Goal: Use online tool/utility: Utilize a website feature to perform a specific function

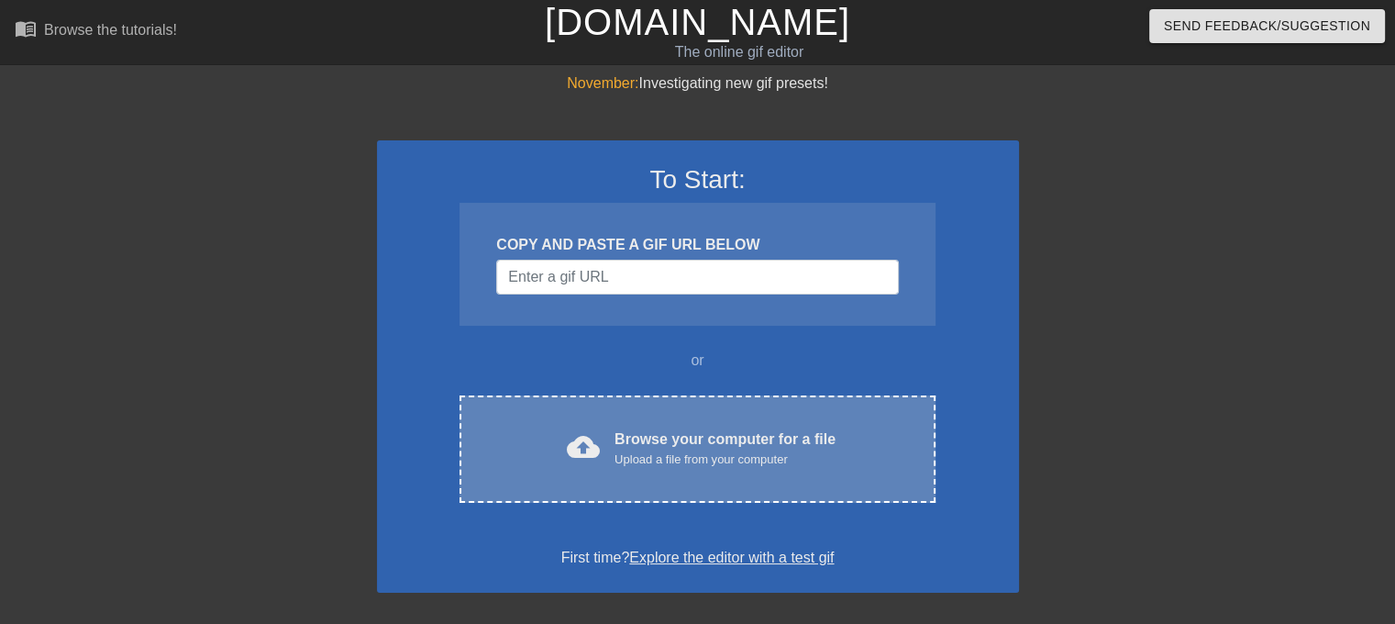
click at [584, 406] on div "cloud_upload Browse your computer for a file Upload a file from your computer C…" at bounding box center [697, 448] width 475 height 107
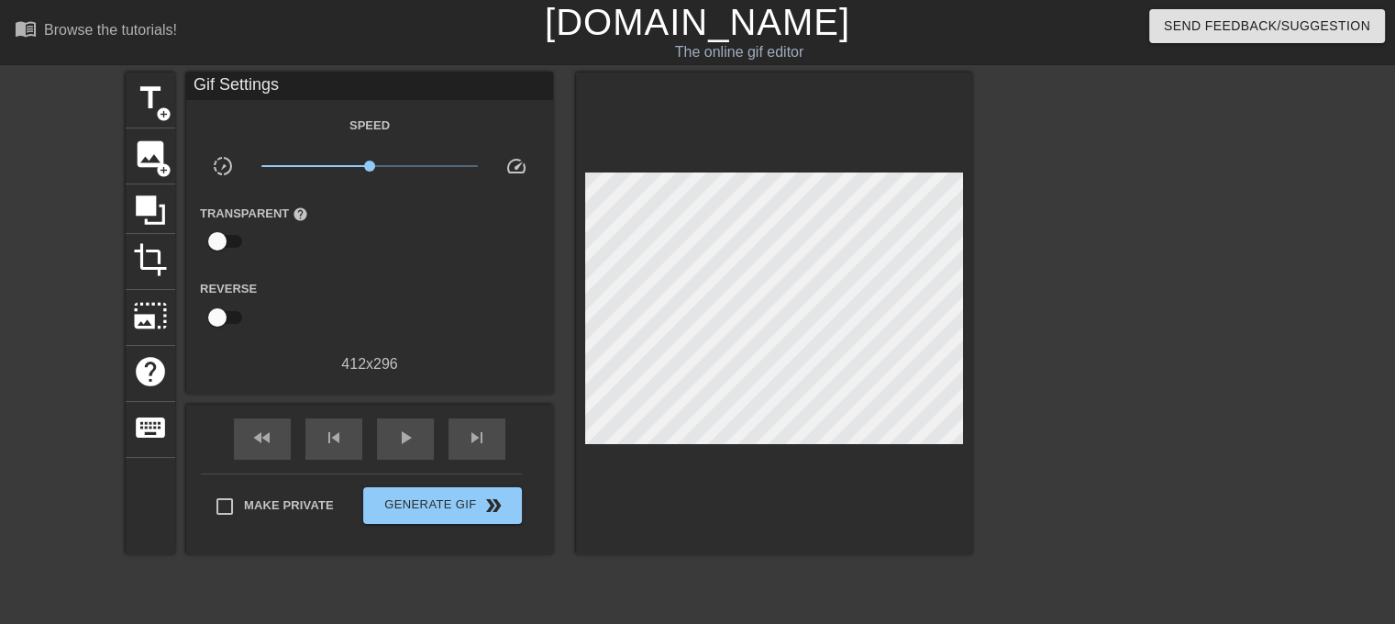
scroll to position [194, 0]
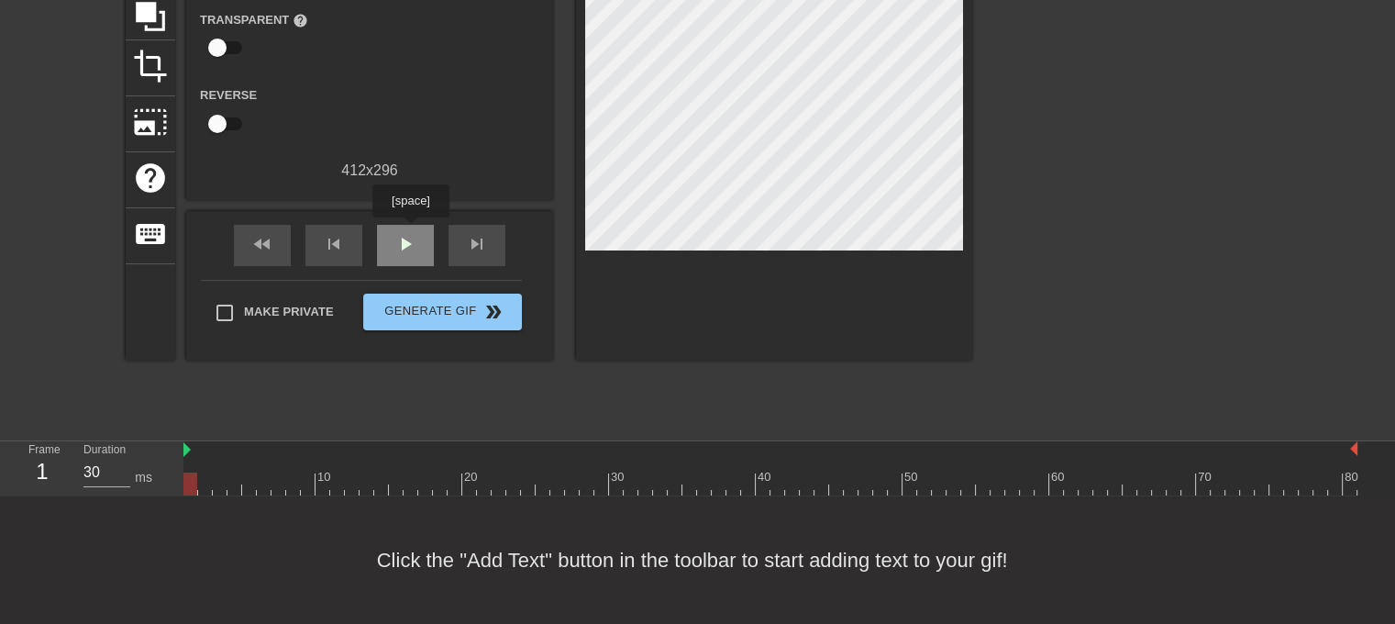
click at [410, 233] on span "play_arrow" at bounding box center [405, 244] width 22 height 22
click at [410, 233] on span "pause" at bounding box center [405, 244] width 22 height 22
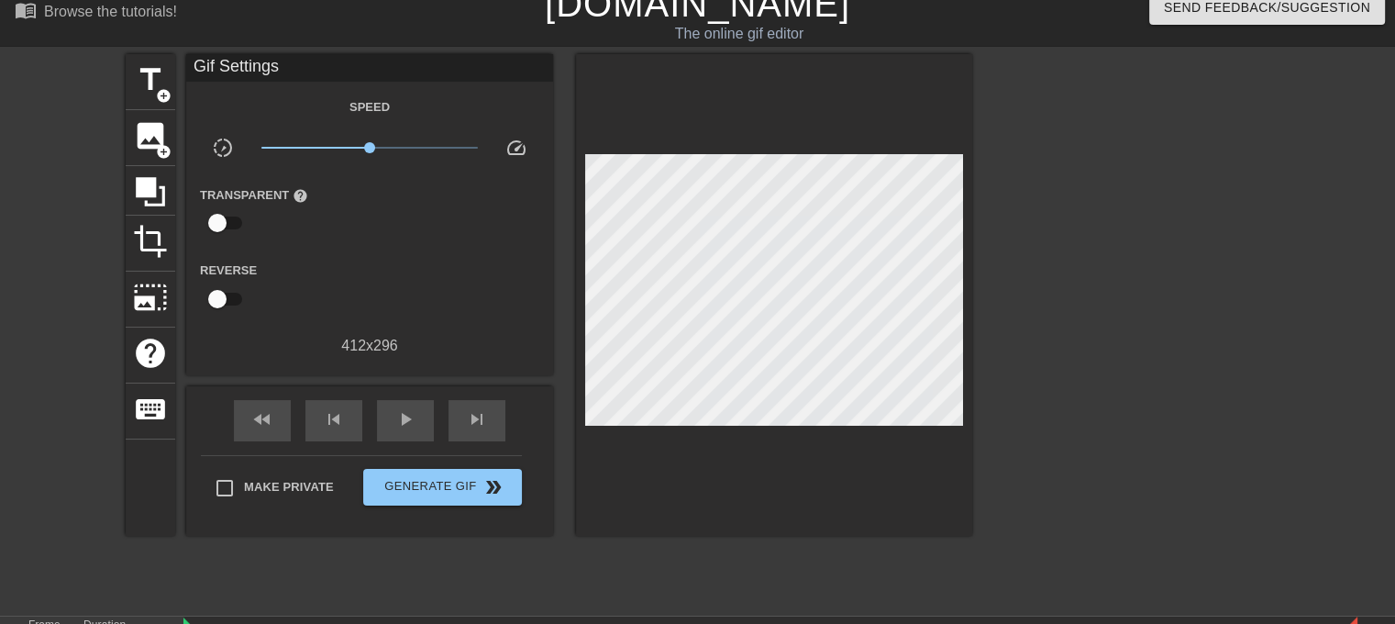
scroll to position [10, 0]
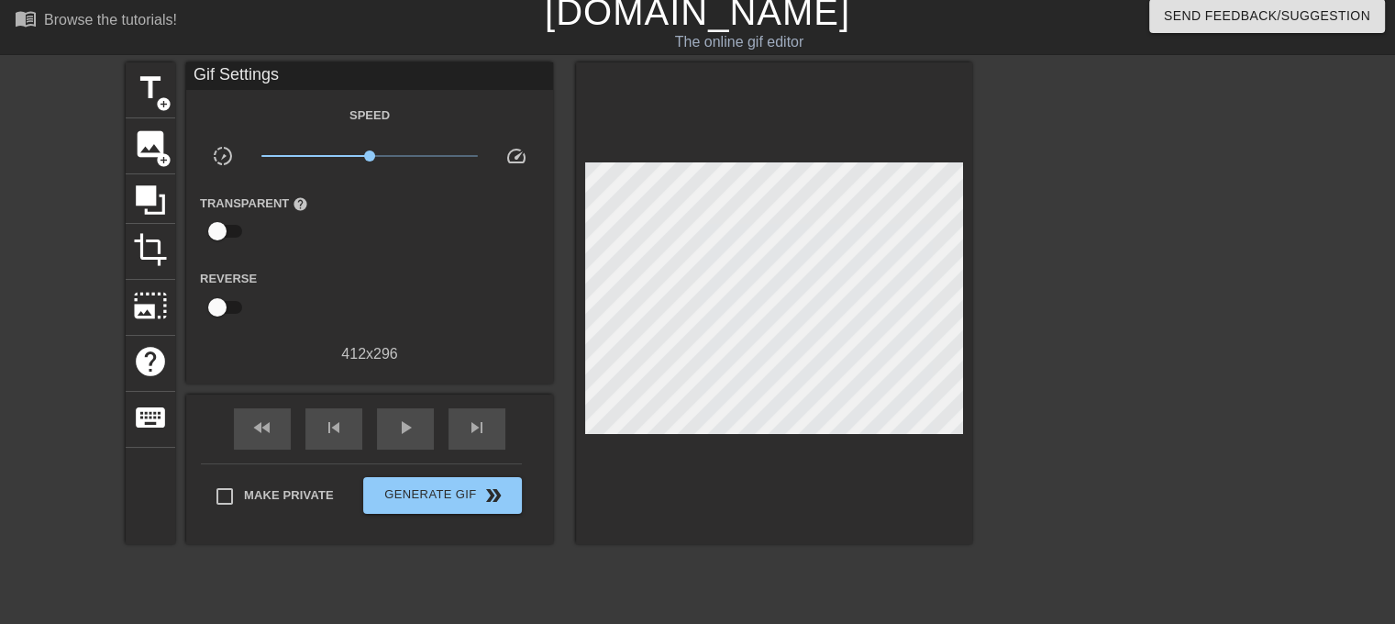
click at [382, 153] on span "x1.00" at bounding box center [369, 156] width 217 height 22
click at [418, 422] on div "play_arrow" at bounding box center [405, 428] width 57 height 41
click at [168, 252] on div "crop" at bounding box center [151, 252] width 50 height 56
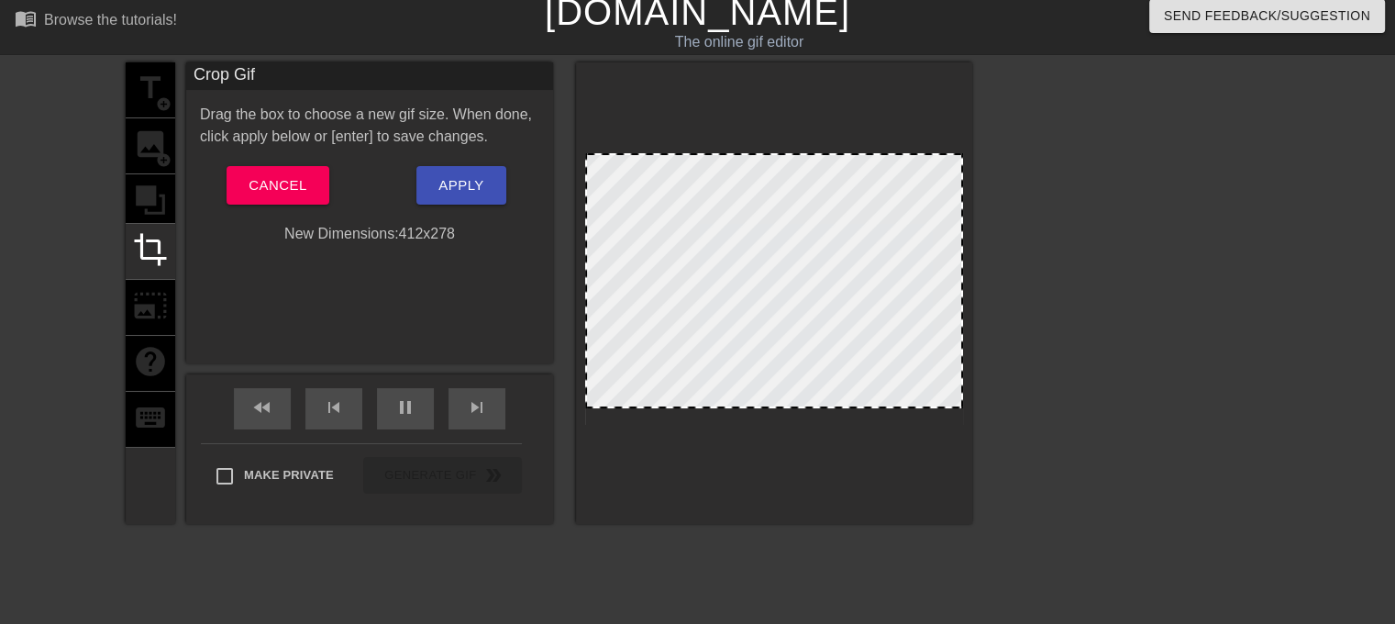
drag, startPoint x: 822, startPoint y: 422, endPoint x: 822, endPoint y: 405, distance: 16.5
click at [470, 194] on span "Apply" at bounding box center [460, 185] width 45 height 24
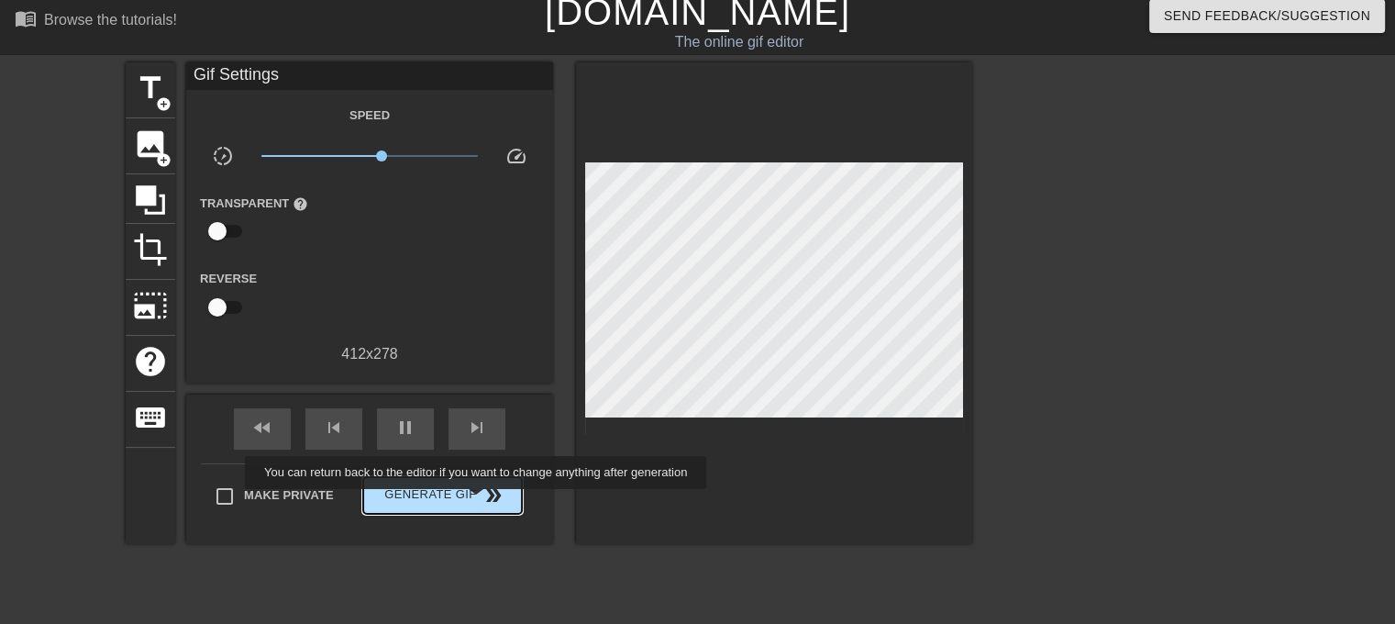
click at [477, 501] on span "Generate Gif double_arrow" at bounding box center [443, 495] width 144 height 22
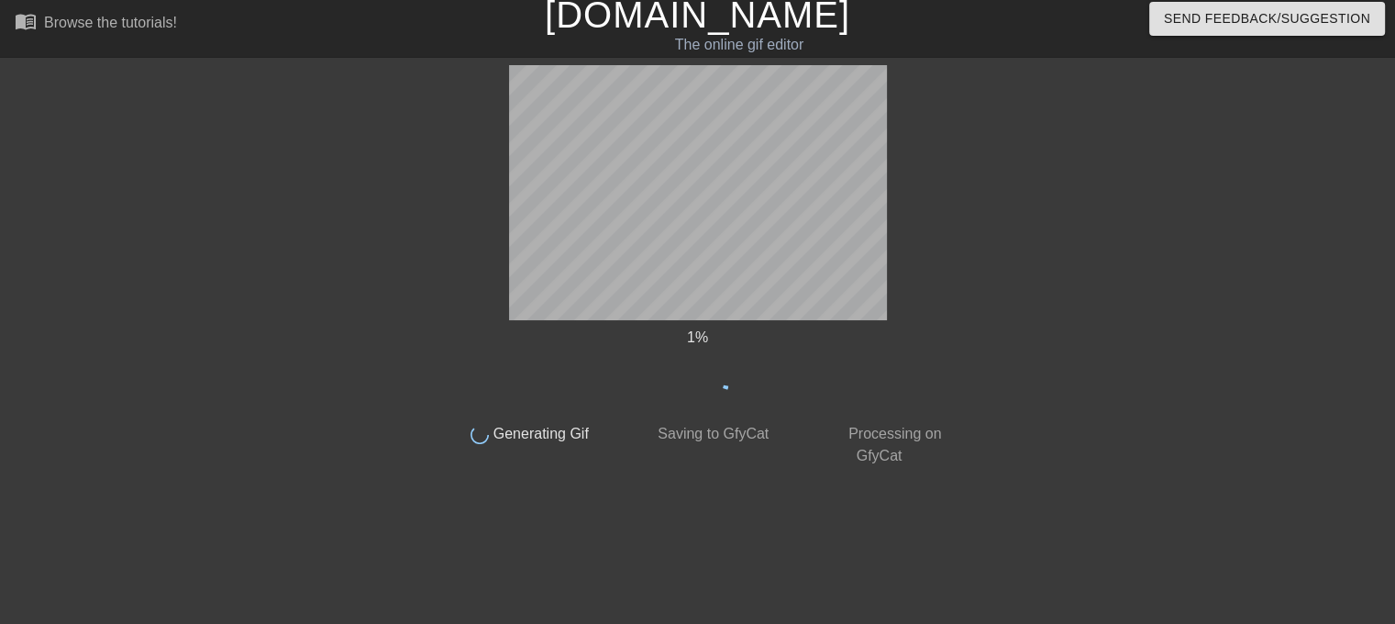
scroll to position [7, 0]
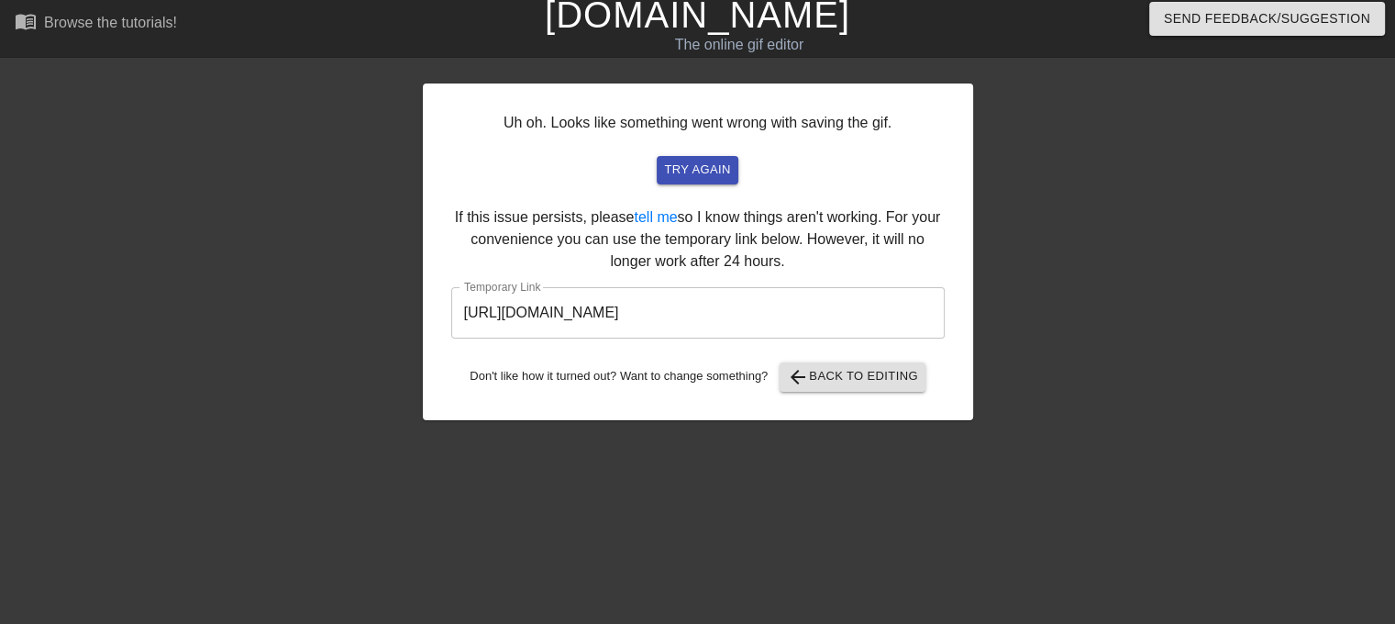
click at [525, 306] on input "[URL][DOMAIN_NAME]" at bounding box center [698, 312] width 494 height 51
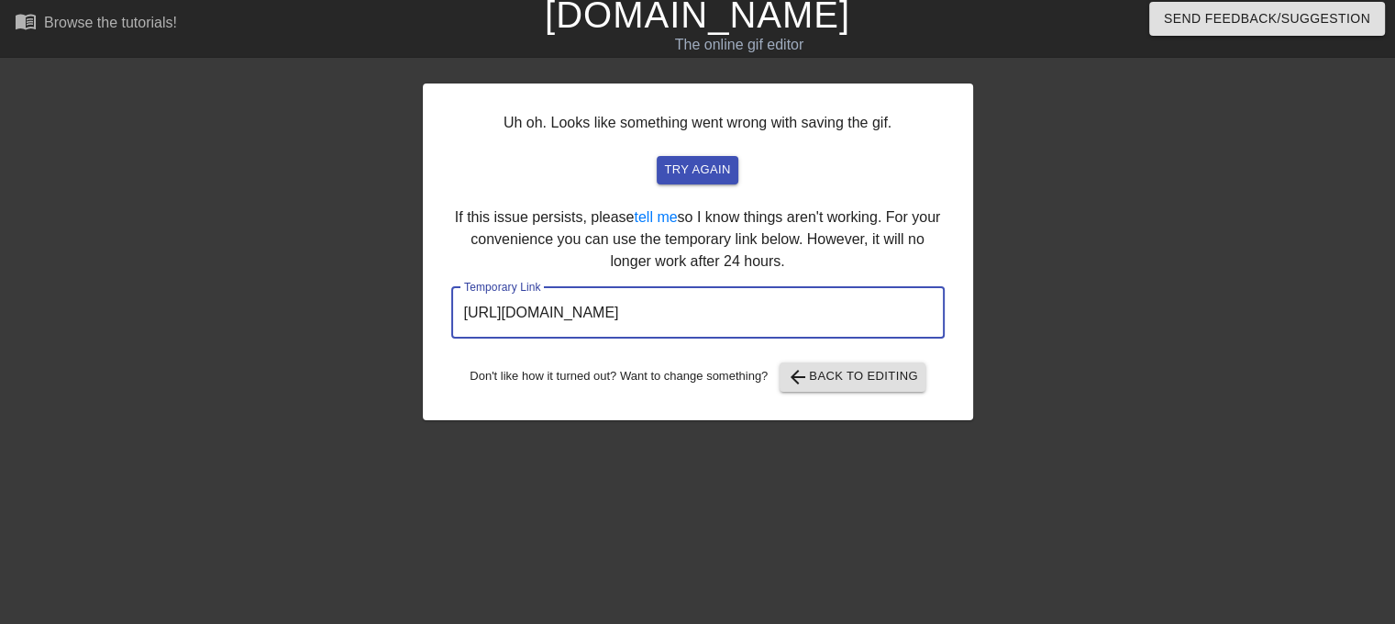
click at [525, 306] on input "[URL][DOMAIN_NAME]" at bounding box center [698, 312] width 494 height 51
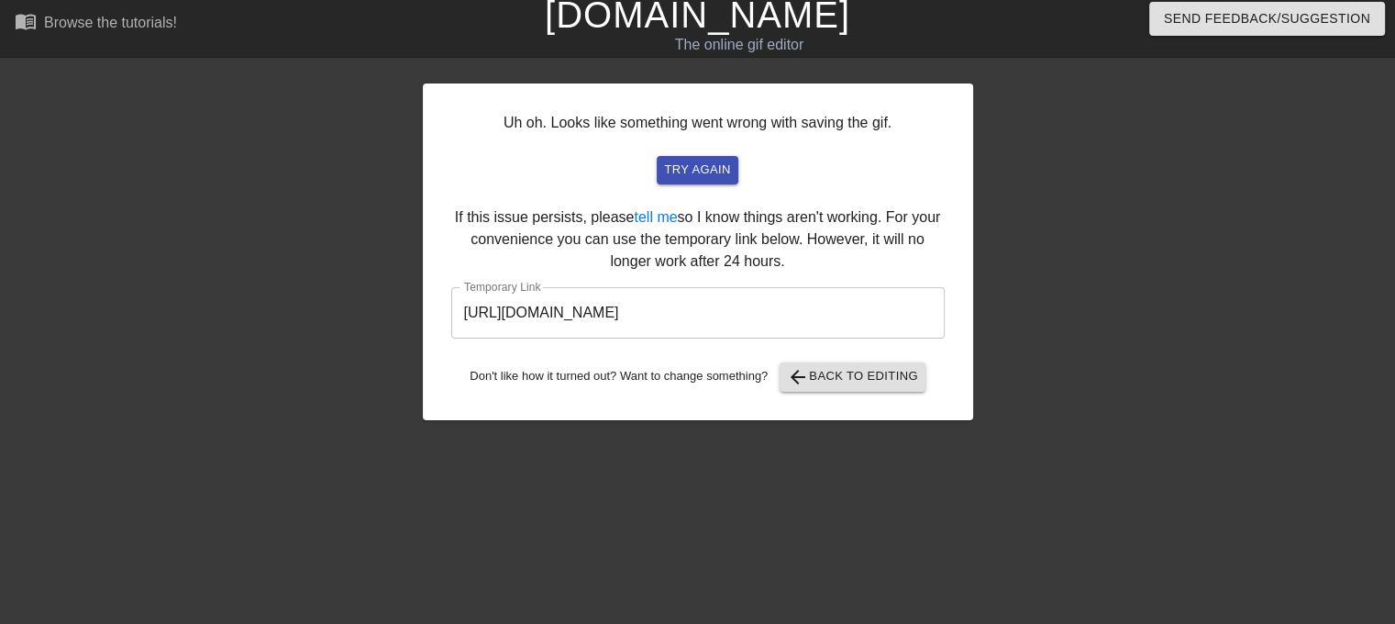
drag, startPoint x: 841, startPoint y: 399, endPoint x: 847, endPoint y: 381, distance: 19.2
click at [841, 398] on div "Uh oh. Looks like something went wrong with saving the gif. try again If this i…" at bounding box center [698, 251] width 550 height 337
click at [847, 381] on span "arrow_back Back to Editing" at bounding box center [852, 377] width 131 height 22
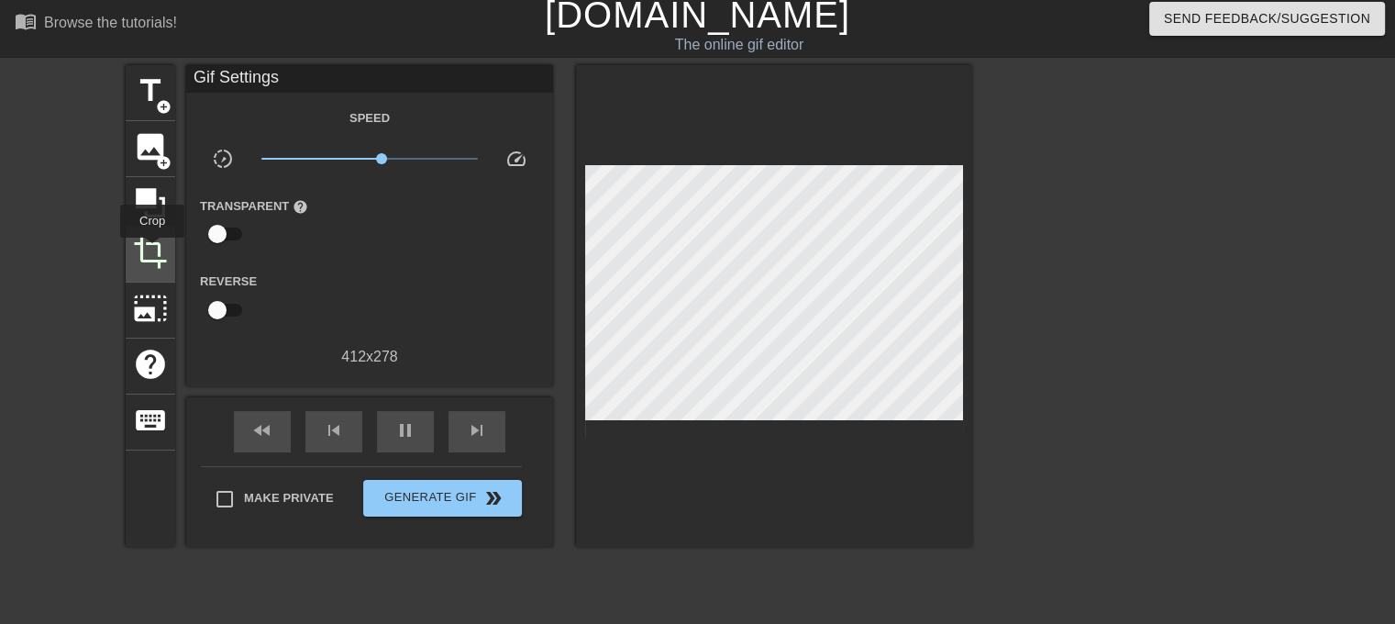
click at [149, 251] on span "crop" at bounding box center [150, 252] width 35 height 35
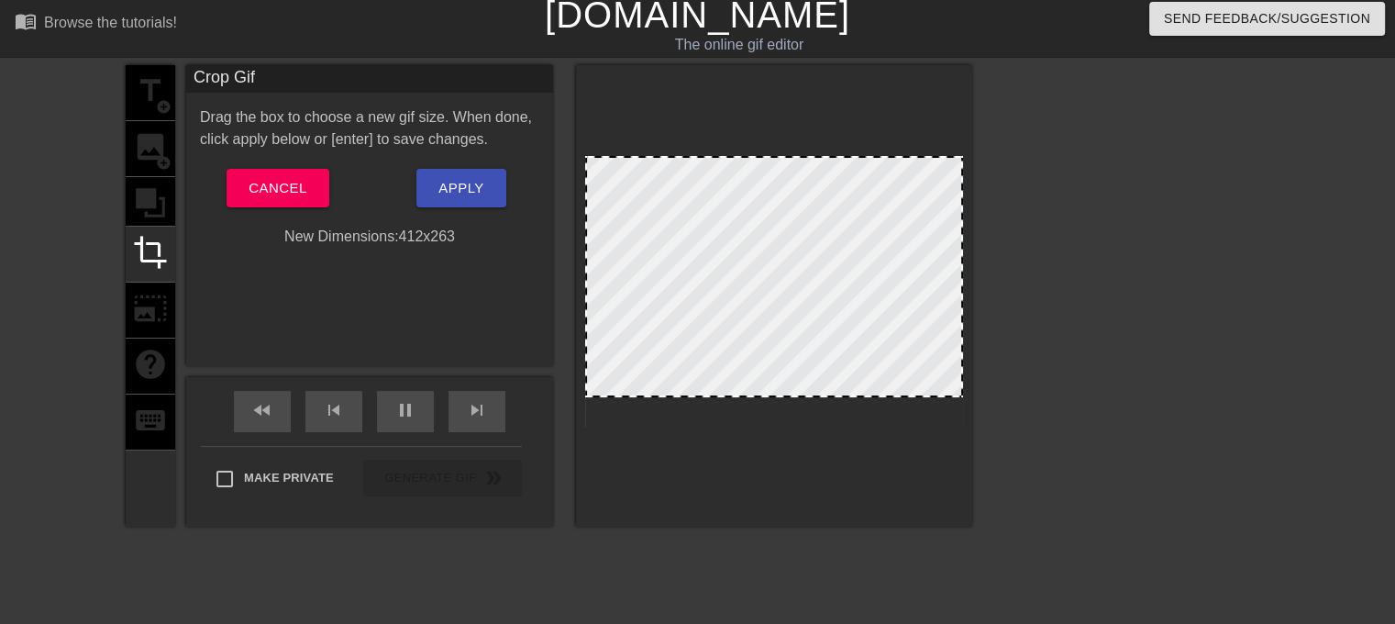
drag, startPoint x: 791, startPoint y: 409, endPoint x: 795, endPoint y: 395, distance: 14.5
click at [795, 395] on div at bounding box center [774, 395] width 374 height 9
drag, startPoint x: 804, startPoint y: 157, endPoint x: 809, endPoint y: 166, distance: 10.7
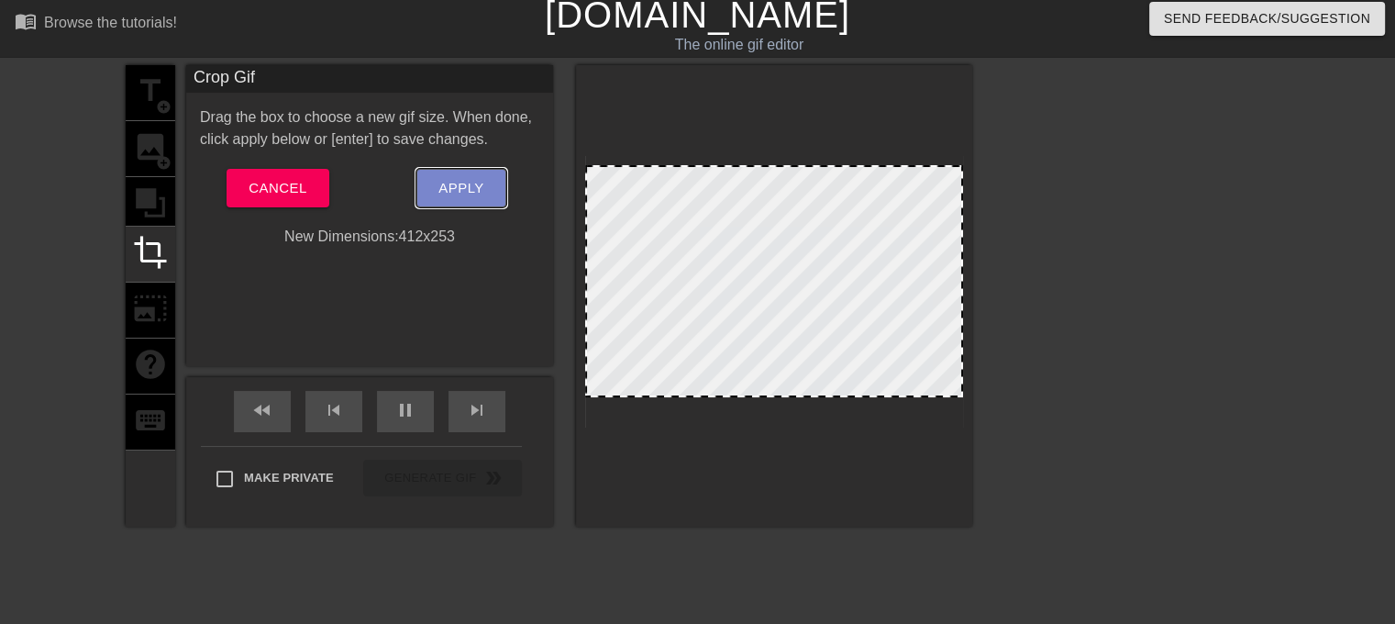
click at [435, 180] on button "Apply" at bounding box center [460, 188] width 89 height 39
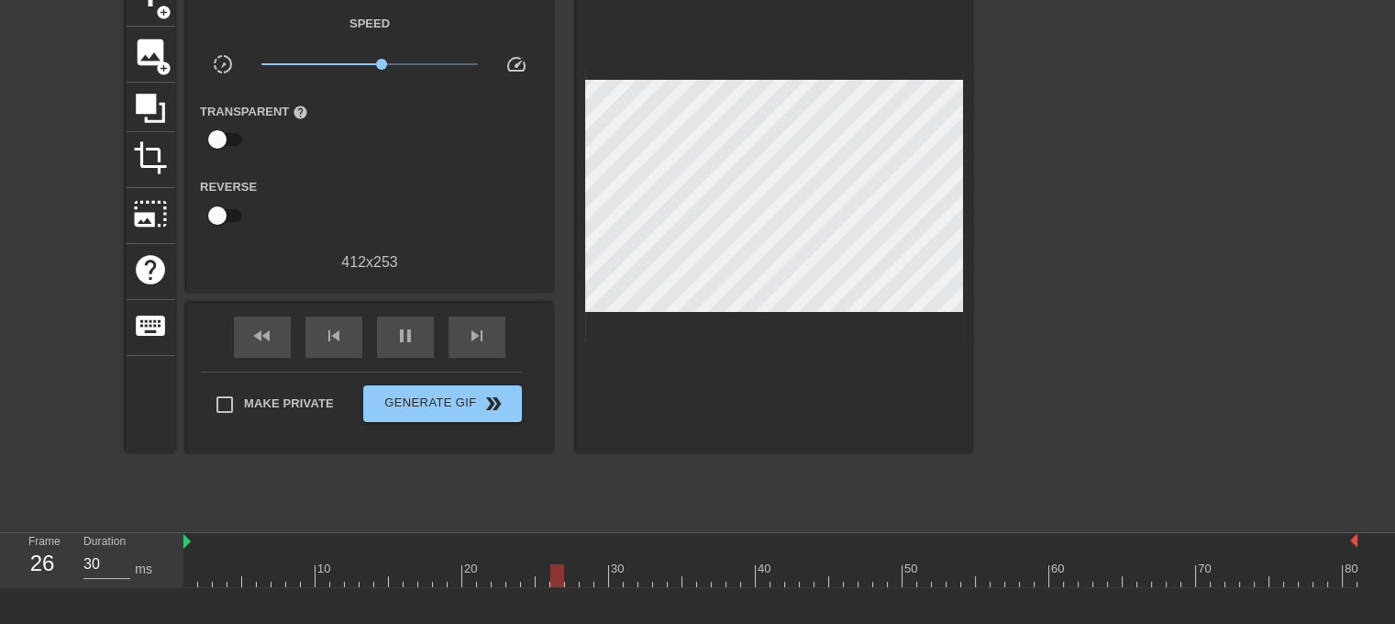
scroll to position [191, 0]
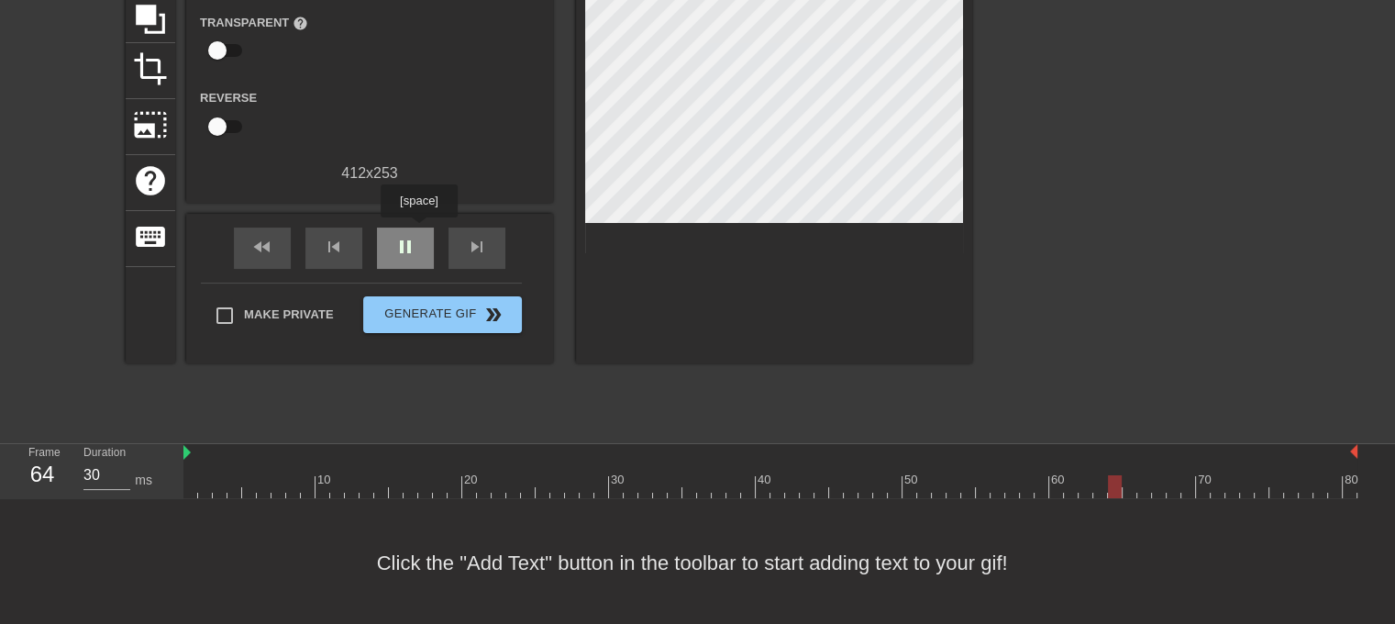
click at [418, 230] on div "pause" at bounding box center [405, 247] width 57 height 41
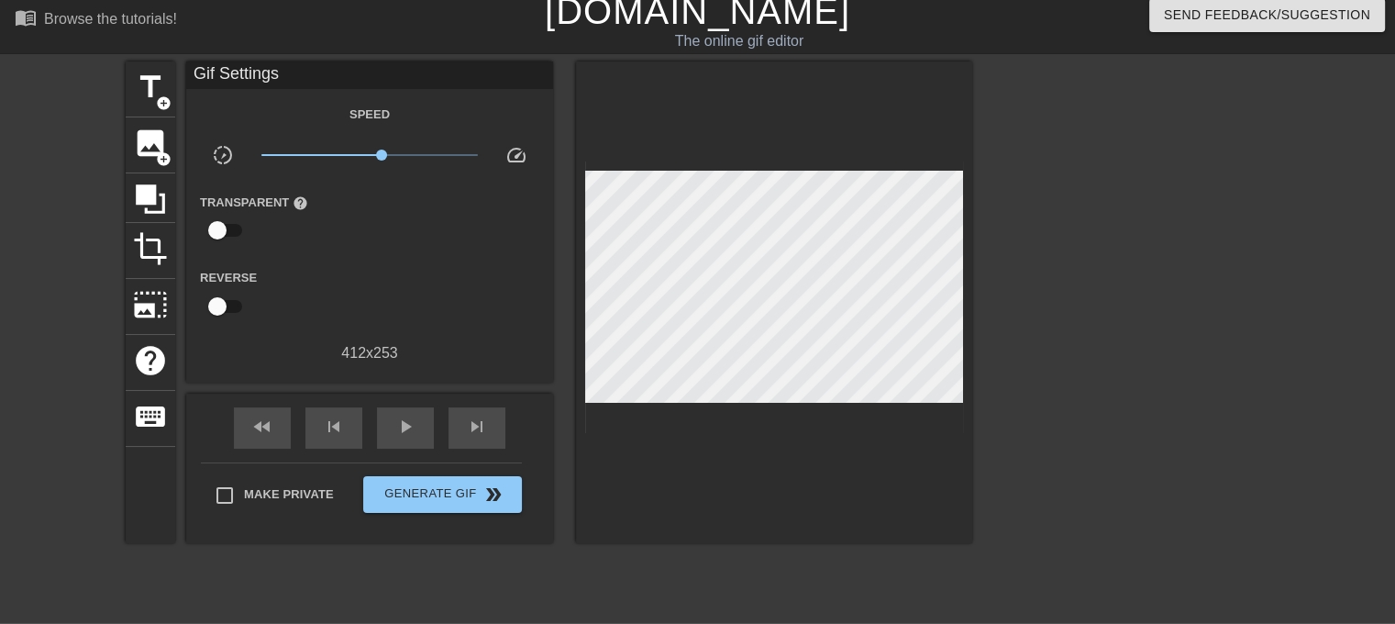
scroll to position [7, 0]
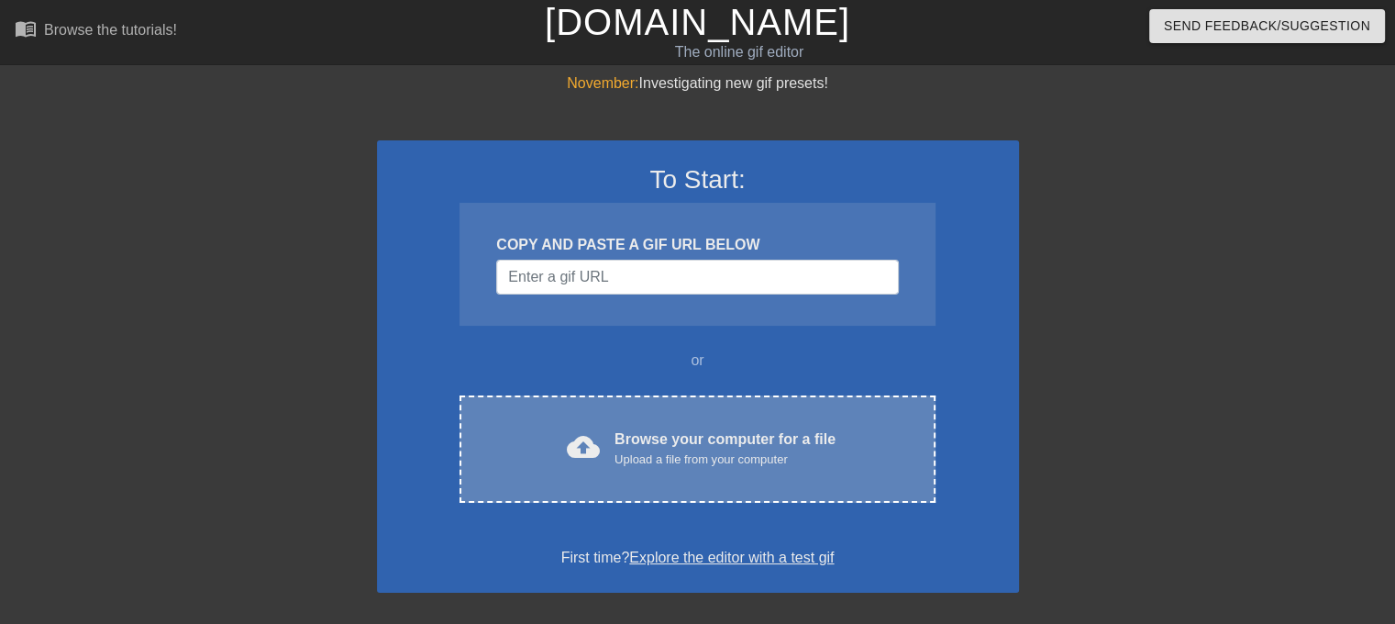
click at [598, 431] on span "cloud_upload" at bounding box center [583, 446] width 33 height 33
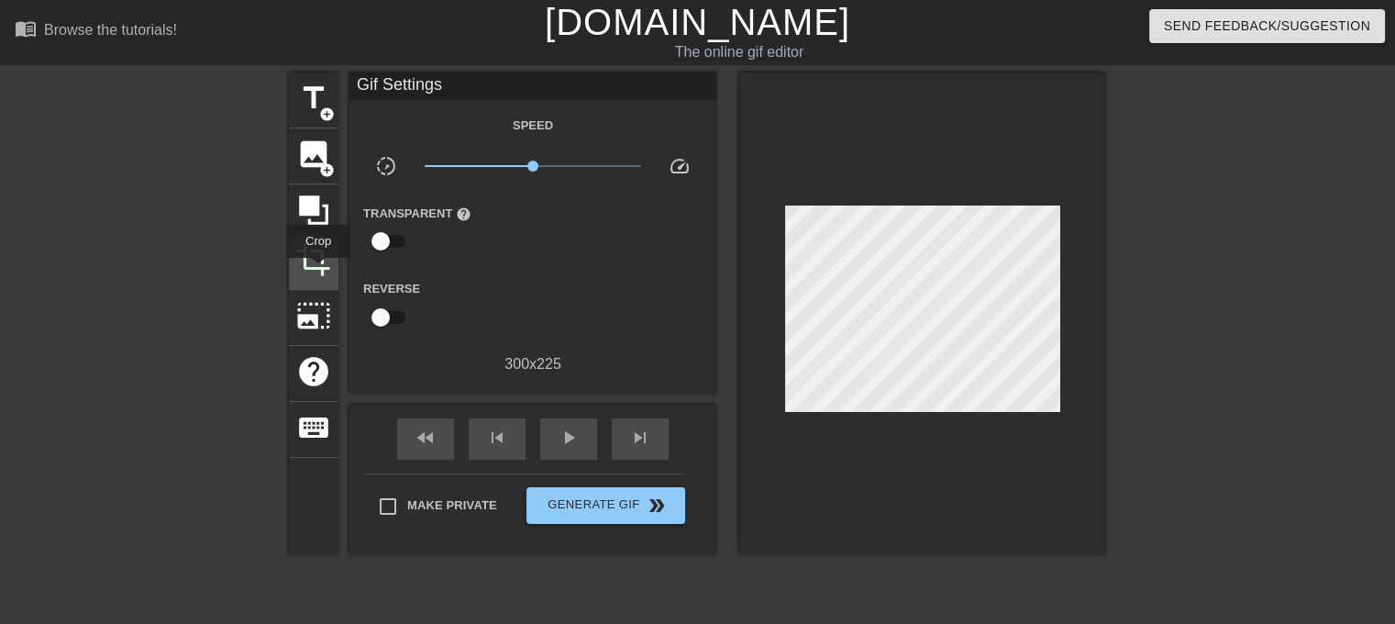
click at [319, 271] on span "crop" at bounding box center [313, 259] width 35 height 35
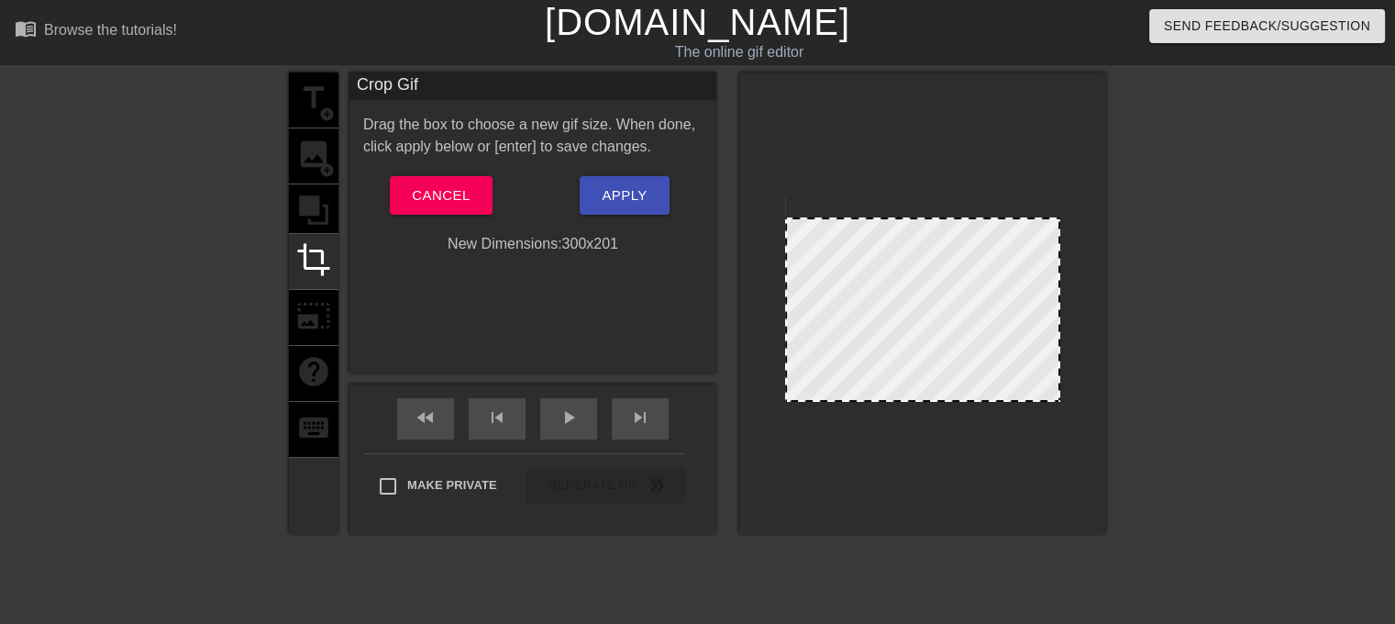
drag, startPoint x: 929, startPoint y: 198, endPoint x: 929, endPoint y: 226, distance: 27.5
click at [934, 399] on div at bounding box center [923, 399] width 272 height 9
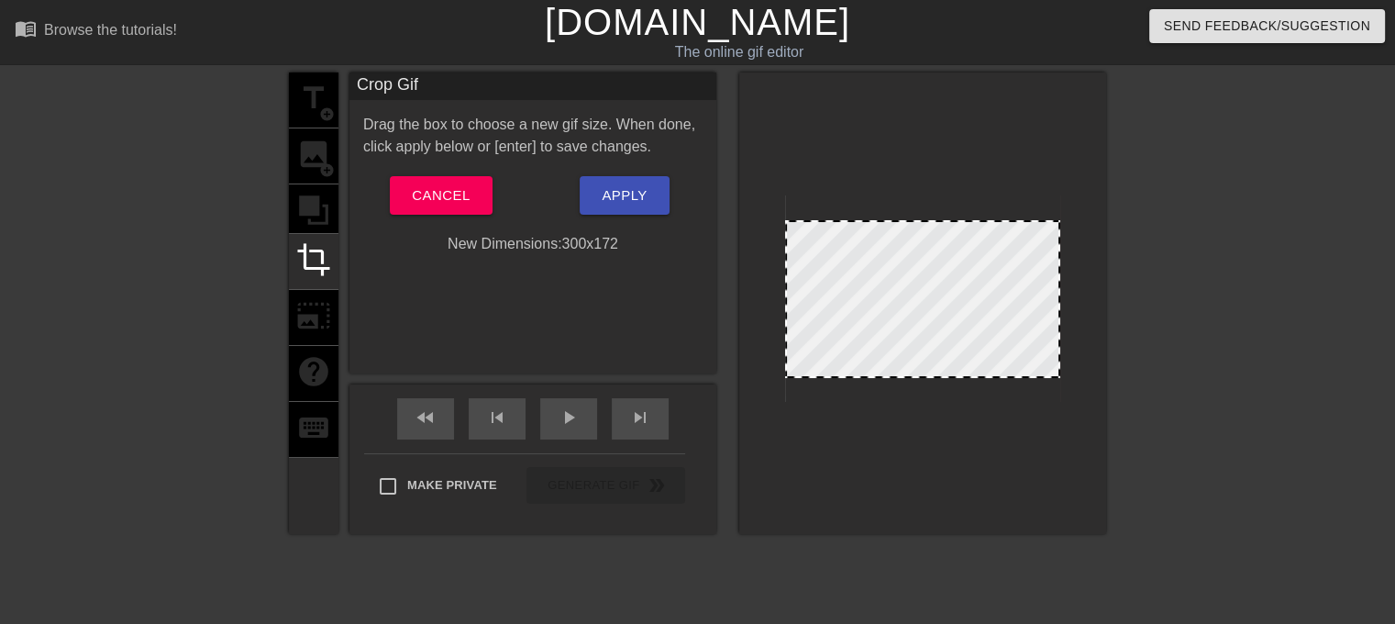
drag, startPoint x: 934, startPoint y: 399, endPoint x: 942, endPoint y: 377, distance: 23.5
click at [942, 377] on div at bounding box center [923, 376] width 272 height 9
click at [591, 177] on div "Drag the box to choose a new gif size. When done, click apply below or [enter] …" at bounding box center [532, 184] width 339 height 141
click at [601, 184] on button "Apply" at bounding box center [624, 195] width 89 height 39
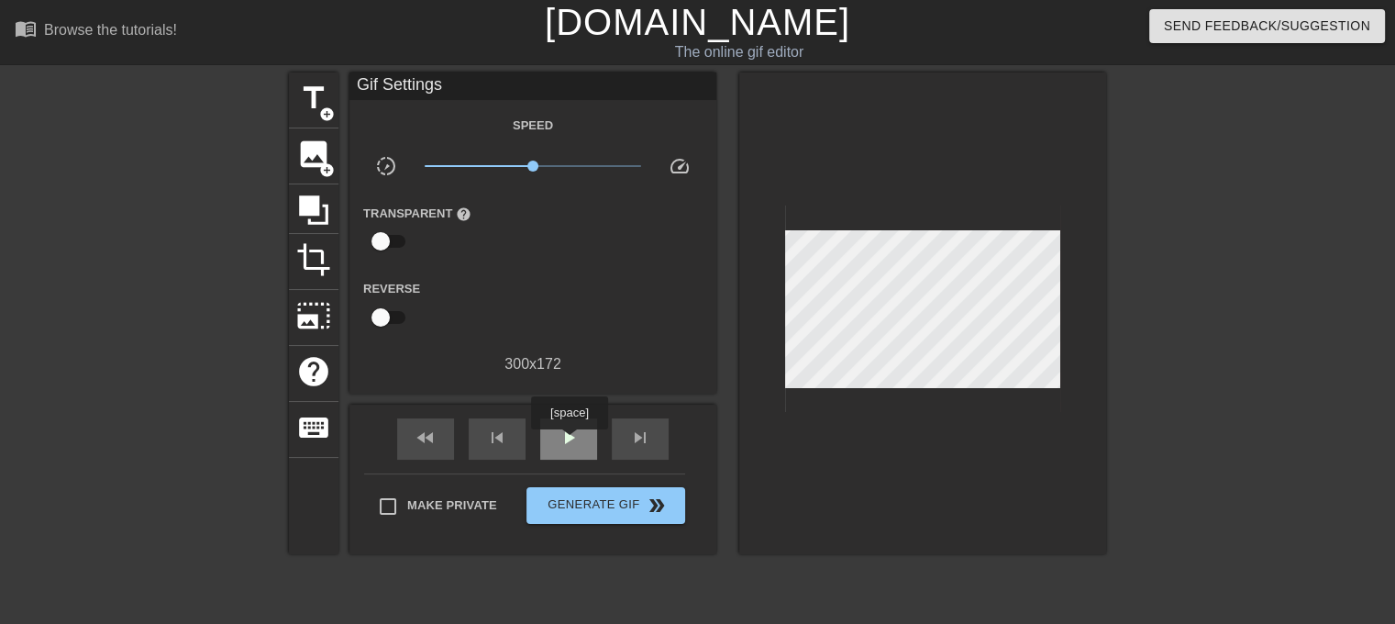
click at [569, 438] on span "play_arrow" at bounding box center [569, 438] width 22 height 22
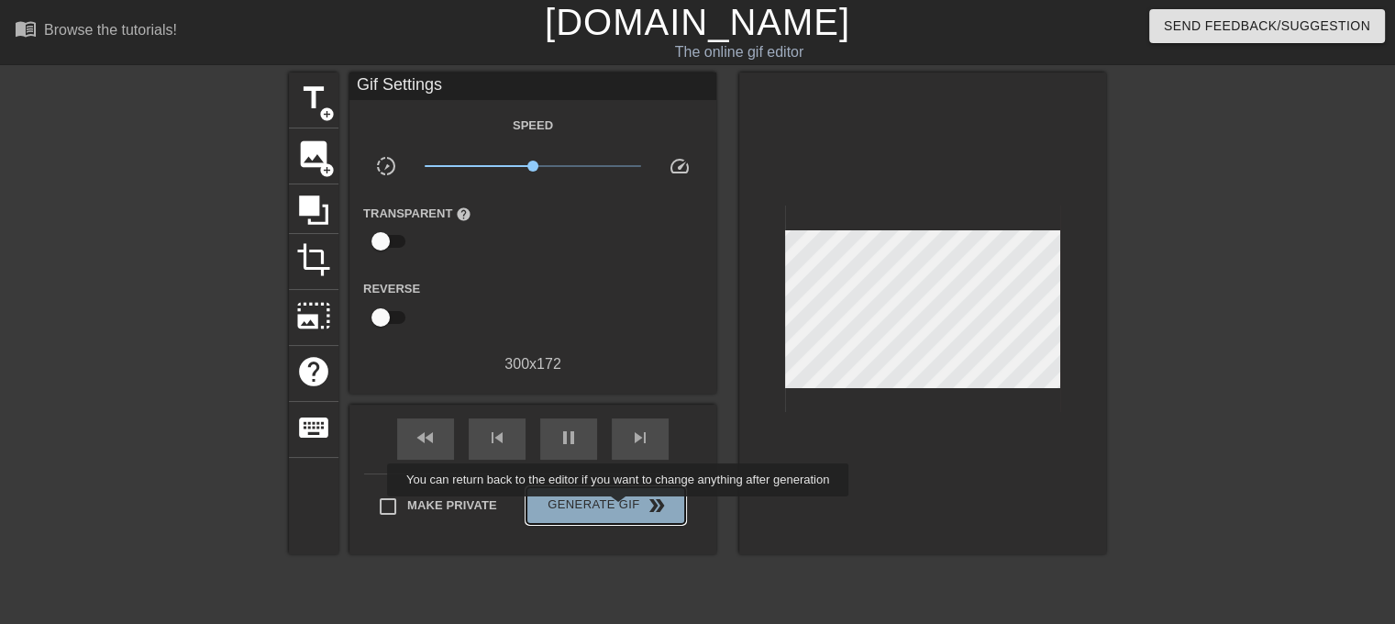
click at [620, 509] on span "Generate Gif double_arrow" at bounding box center [606, 505] width 144 height 22
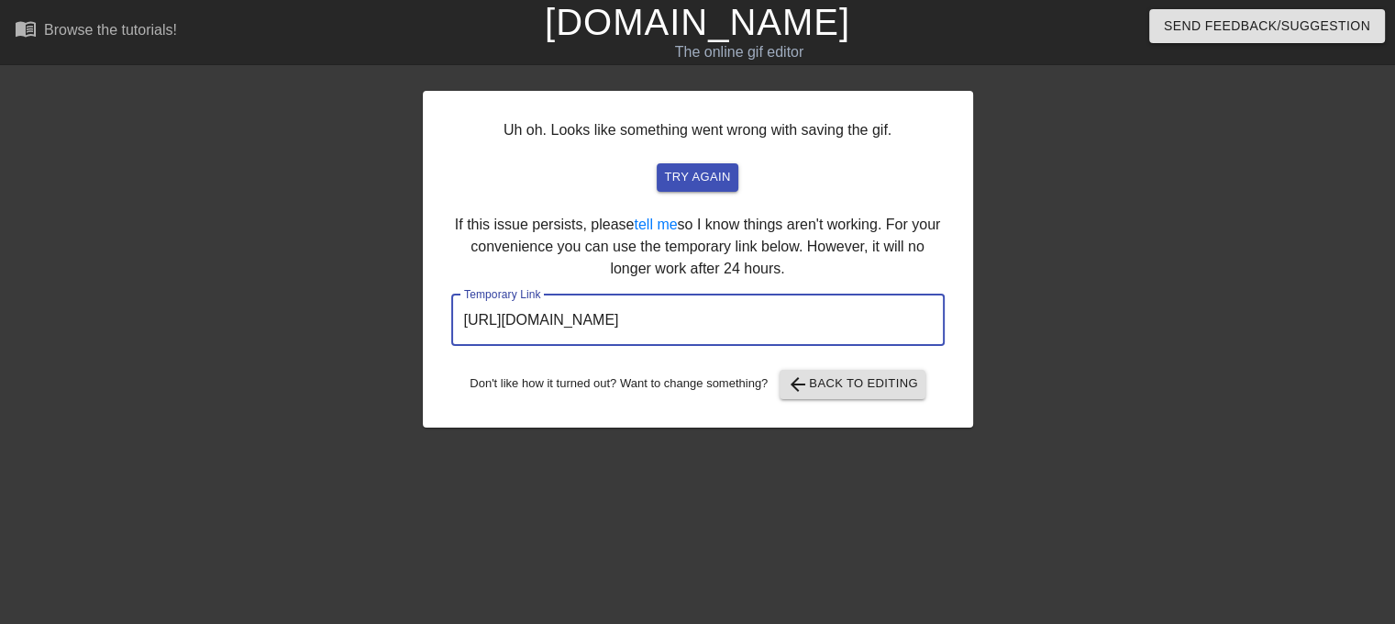
click at [779, 317] on input "https://www.gifntext.com/temp_generations/rjXzXbi4.gif" at bounding box center [698, 319] width 494 height 51
